Goal: Information Seeking & Learning: Learn about a topic

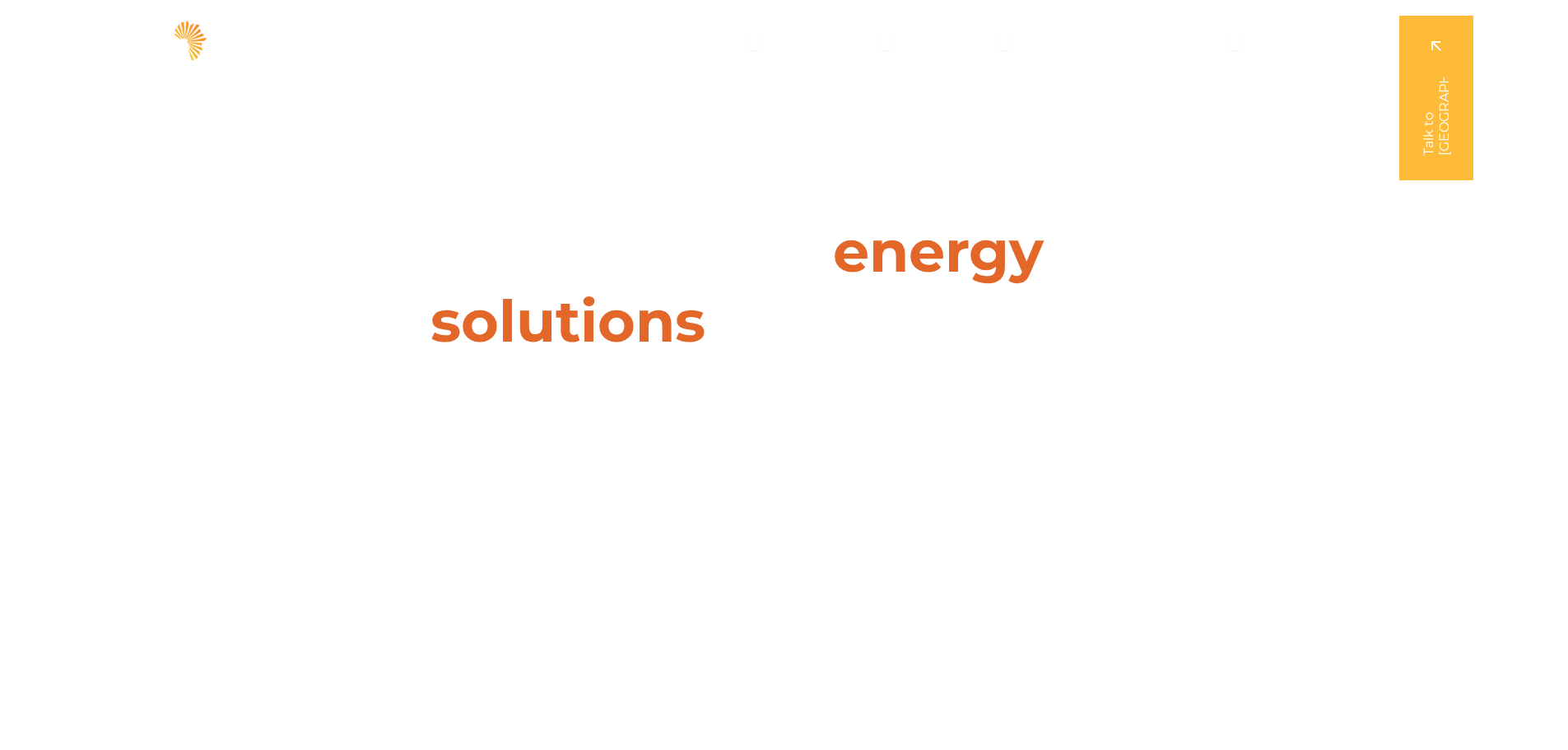
click at [715, 35] on span "Solutions" at bounding box center [711, 40] width 62 height 20
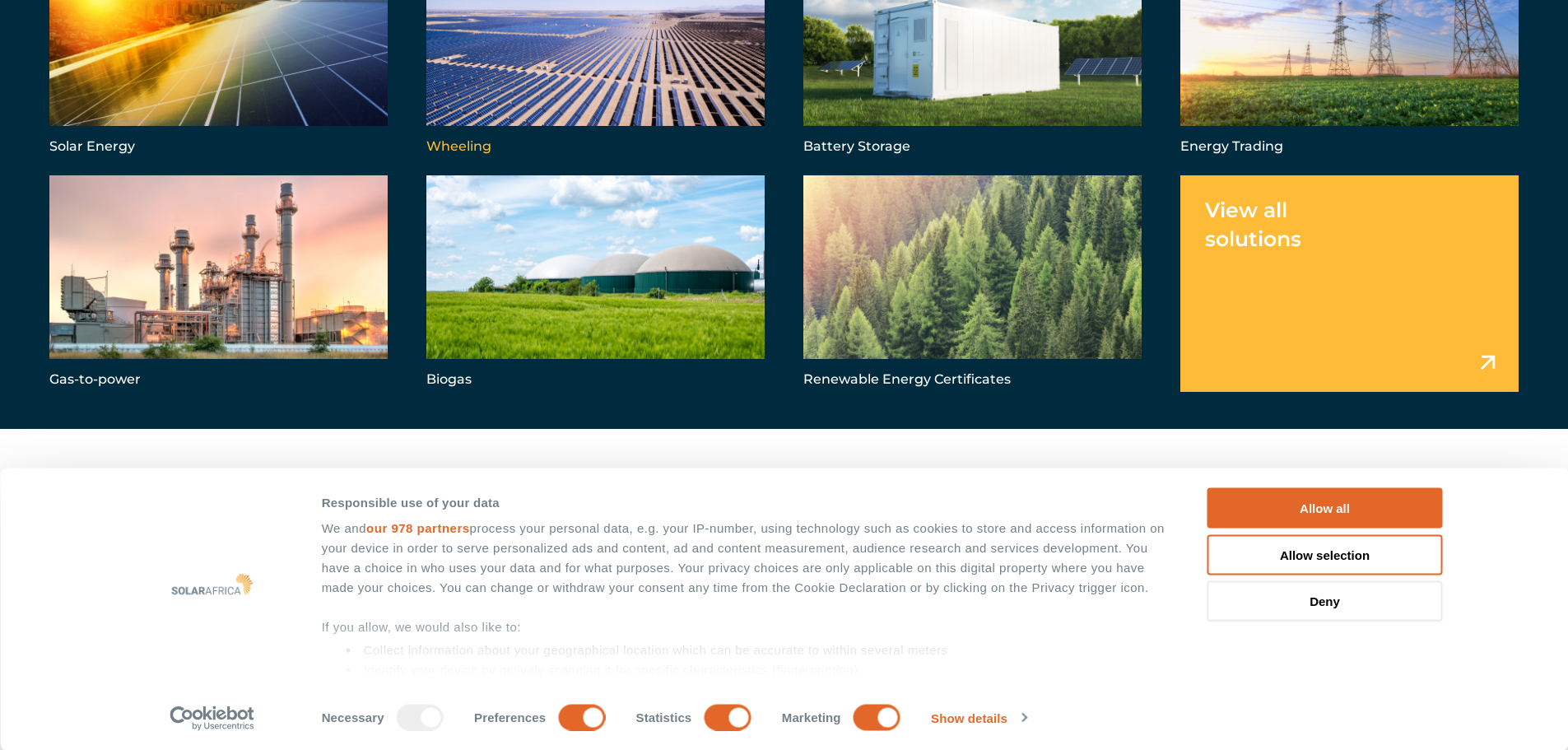
scroll to position [82, 0]
click at [1330, 510] on button "Allow all" at bounding box center [1325, 508] width 236 height 40
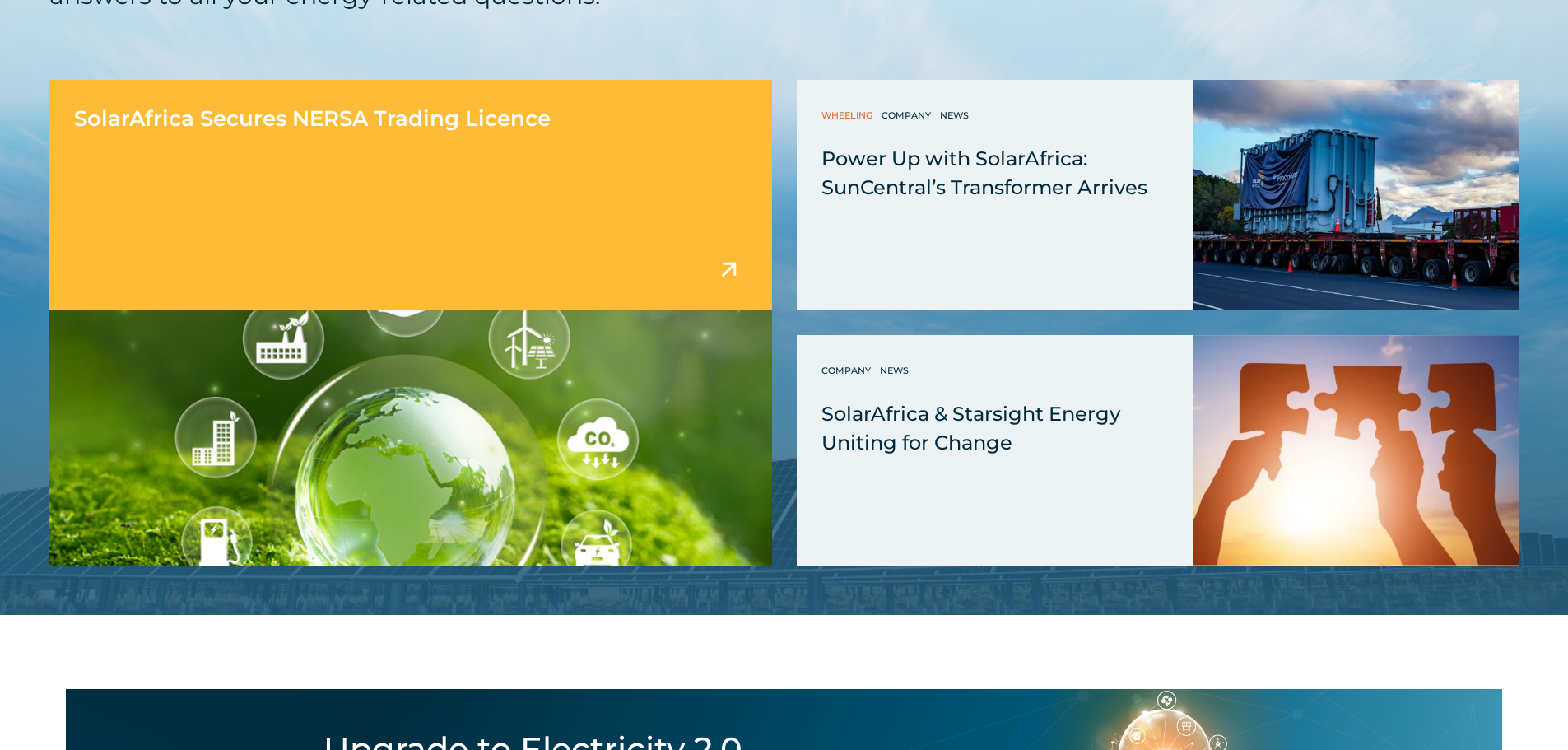
scroll to position [4365, 0]
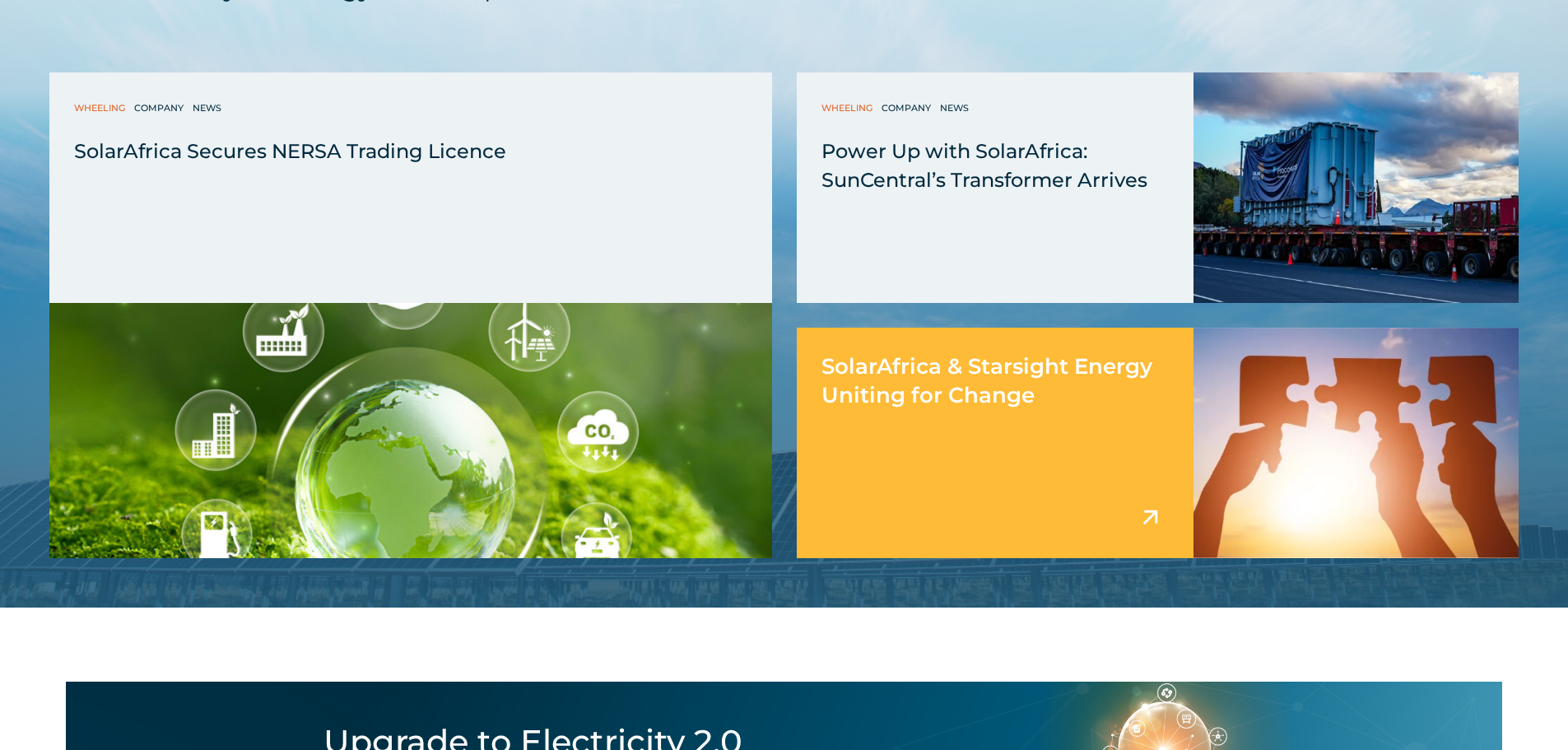
click at [878, 438] on div "SolarAfrica & Starsight Energy Uniting for Change" at bounding box center [995, 444] width 397 height 231
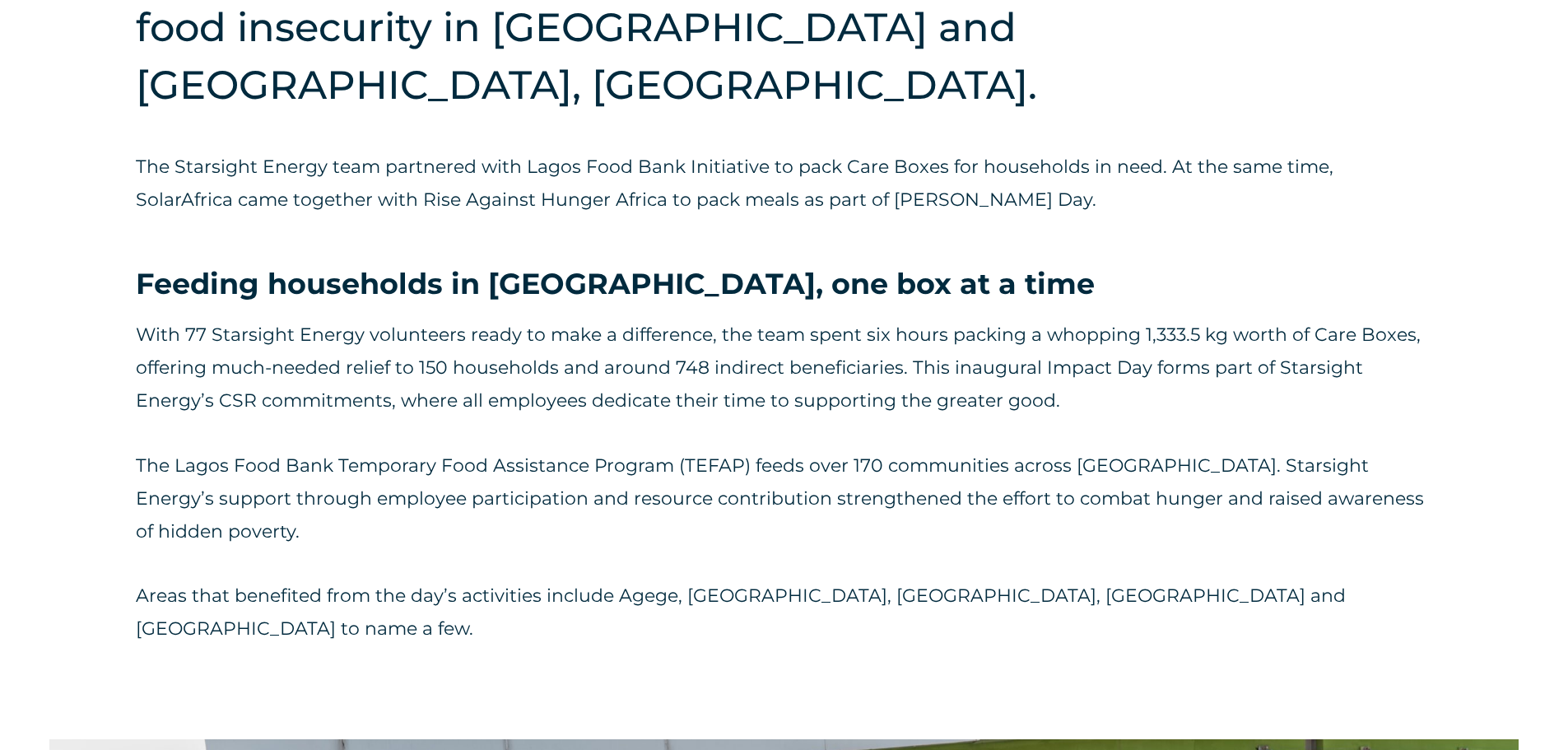
scroll to position [988, 0]
